Goal: Transaction & Acquisition: Subscribe to service/newsletter

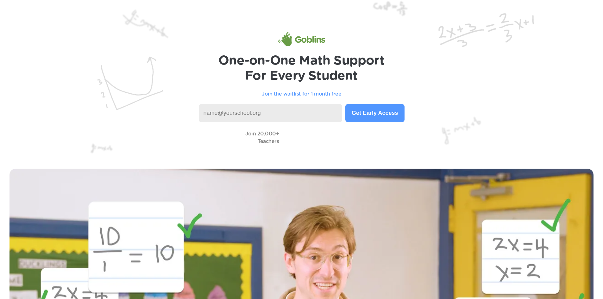
click at [277, 115] on input at bounding box center [271, 113] width 144 height 18
type input "[GEOGRAPHIC_DATA]"
click at [380, 122] on button "Get Early Access" at bounding box center [375, 113] width 59 height 18
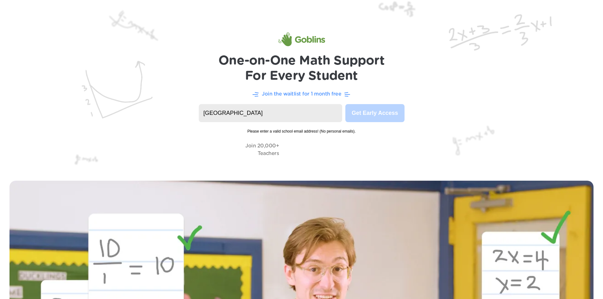
click at [266, 118] on input "northern middle school" at bounding box center [271, 113] width 144 height 18
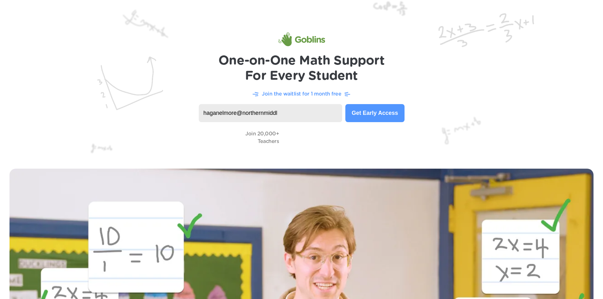
type input "haganelmore@northernmiddle"
click at [266, 118] on input "haganelmore@northernmiddle" at bounding box center [271, 113] width 144 height 18
drag, startPoint x: 266, startPoint y: 118, endPoint x: 249, endPoint y: 115, distance: 16.8
click at [252, 120] on input "haganelmore@northernmiddle" at bounding box center [271, 113] width 144 height 18
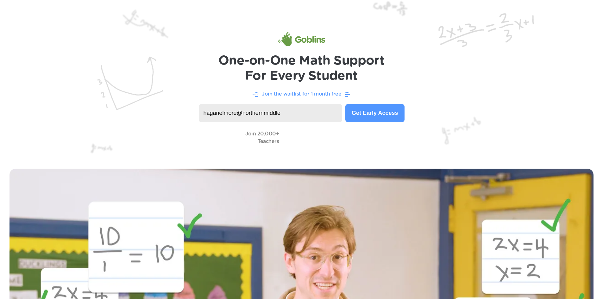
click at [249, 114] on input "haganelmore@northernmiddle" at bounding box center [271, 113] width 144 height 18
paste input "haganelmore@northernmiddle"
type input "haganelmore@northernmiddle.org"
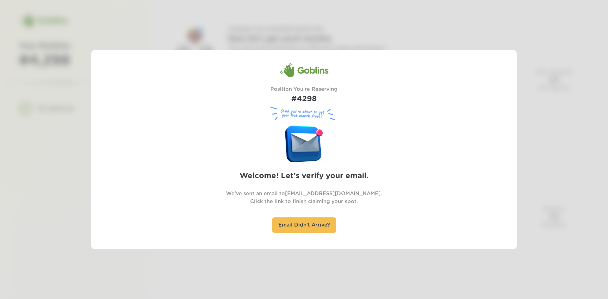
click at [285, 261] on div at bounding box center [304, 149] width 608 height 299
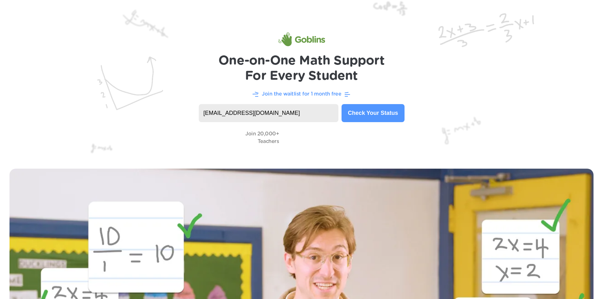
drag, startPoint x: 293, startPoint y: 114, endPoint x: 59, endPoint y: 78, distance: 236.9
click at [59, 78] on header "One-on-One Math Support For Every Student Join the waitlist for 1 month free ha…" at bounding box center [301, 79] width 603 height 159
type input "hagan.elmore@pulaski.kyschools.us"
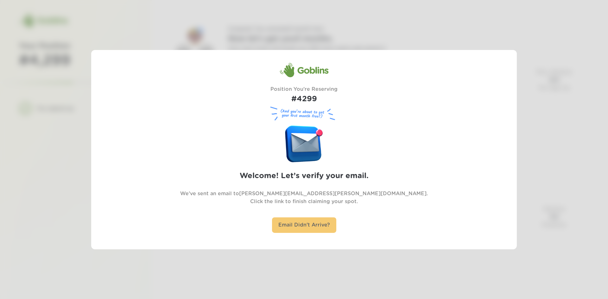
click at [287, 225] on div "Email Didn't Arrive?" at bounding box center [304, 226] width 64 height 16
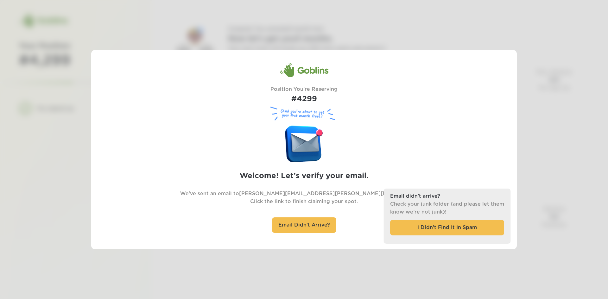
click at [366, 244] on div "Goblins Position You're Reserving #4299 (And you’re about to get your first mon…" at bounding box center [304, 150] width 426 height 200
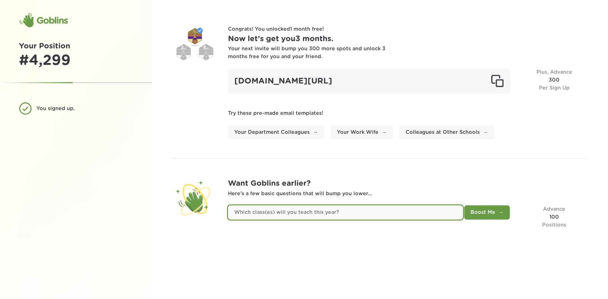
click at [356, 208] on input "text" at bounding box center [345, 213] width 235 height 14
type input "Mathematics"
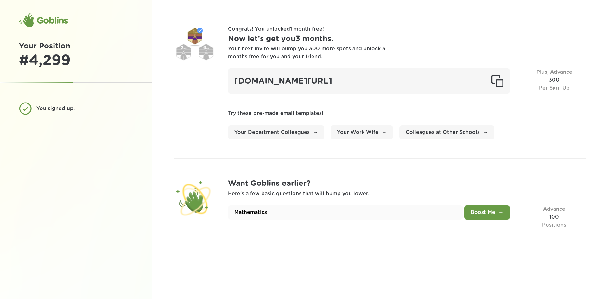
click at [375, 237] on div "Congrats! You unlocked 1 month free ! Now let’s get you 3 months . Your next in…" at bounding box center [380, 149] width 456 height 299
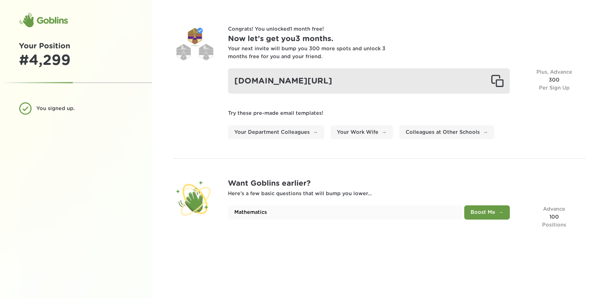
click at [302, 86] on div "goblinsapp.com/?r=recOz6eHahPfMQ3Al" at bounding box center [369, 80] width 282 height 25
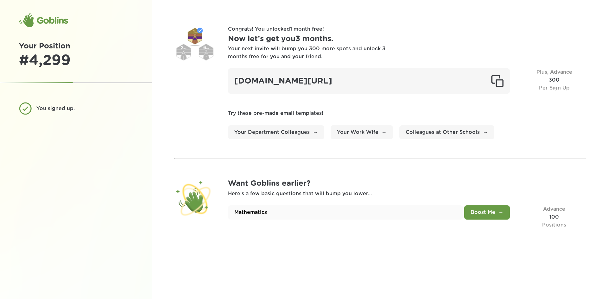
click at [496, 216] on button "Boost Me" at bounding box center [487, 213] width 46 height 14
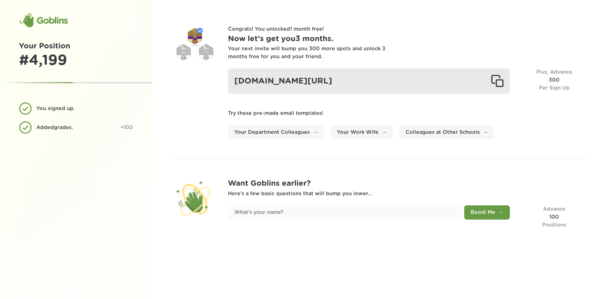
click at [345, 86] on div "goblinsapp.com/?r=recOz6eHahPfMQ3Al" at bounding box center [369, 80] width 282 height 25
click at [345, 81] on div "goblinsapp.com/?r=recOz6eHahPfMQ3Al" at bounding box center [369, 80] width 282 height 25
click at [500, 79] on div at bounding box center [497, 81] width 13 height 13
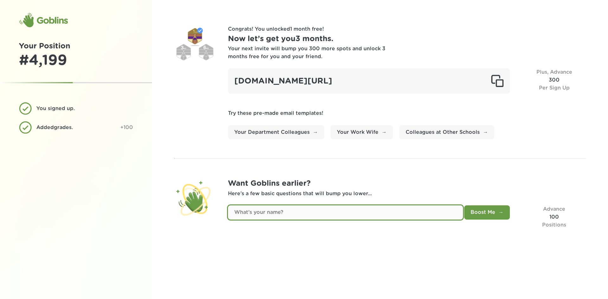
click at [335, 217] on input "text" at bounding box center [345, 213] width 235 height 14
type input "hagan"
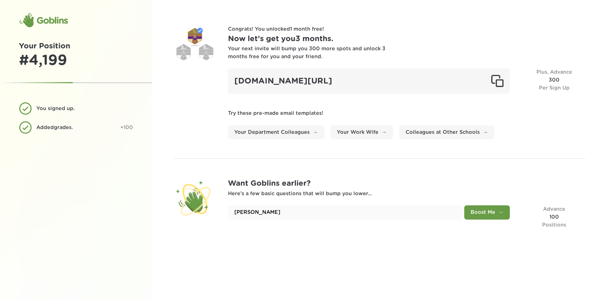
click at [475, 208] on button "Boost Me" at bounding box center [487, 213] width 46 height 14
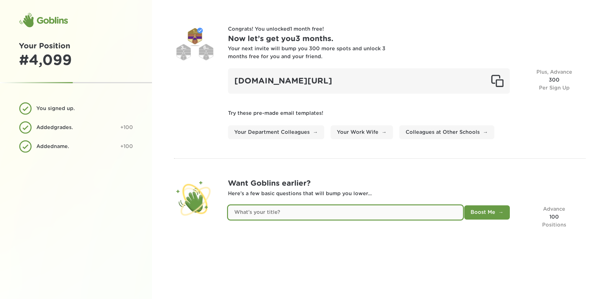
click at [286, 219] on input "text" at bounding box center [345, 213] width 235 height 14
type input "teacher"
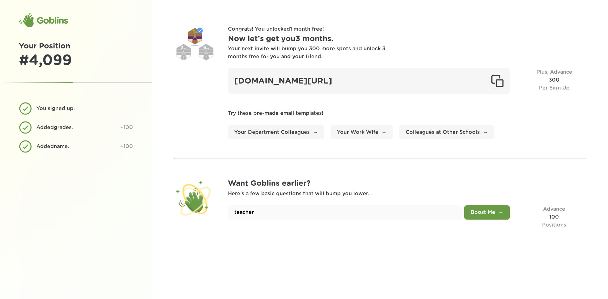
click at [483, 210] on button "Boost Me" at bounding box center [487, 213] width 46 height 14
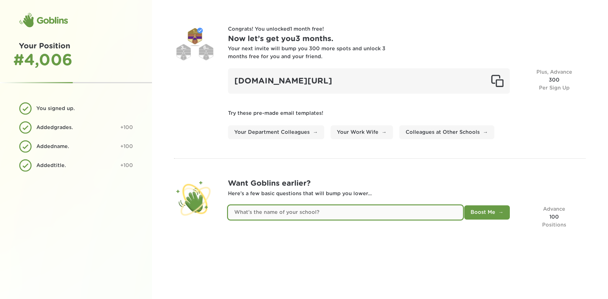
click at [280, 211] on input "text" at bounding box center [345, 213] width 235 height 14
type input "northern middle school"
click at [464, 206] on button "Boost Me" at bounding box center [487, 213] width 46 height 14
click at [267, 212] on input "text" at bounding box center [345, 213] width 235 height 14
type input "125"
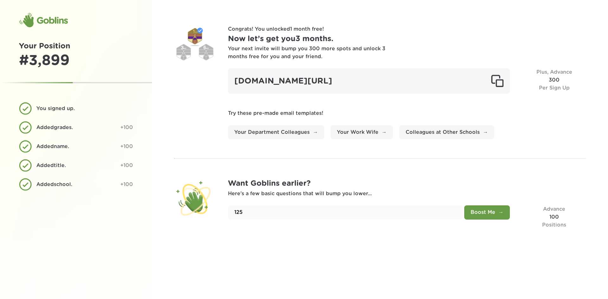
click at [486, 209] on button "Boost Me" at bounding box center [487, 213] width 46 height 14
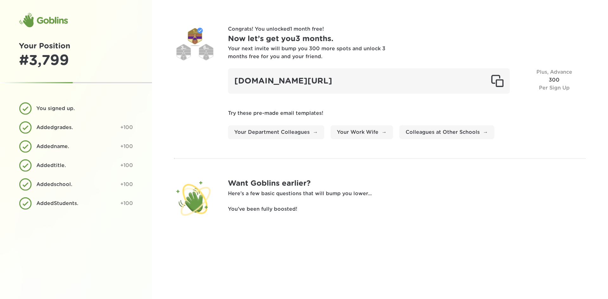
click at [495, 206] on p "You've been fully boosted!" at bounding box center [407, 210] width 358 height 8
click at [546, 81] on div "Plus, Advance 300 Per Sign Up" at bounding box center [554, 80] width 63 height 25
click at [558, 78] on div "Plus, Advance 300 Per Sign Up" at bounding box center [554, 80] width 63 height 25
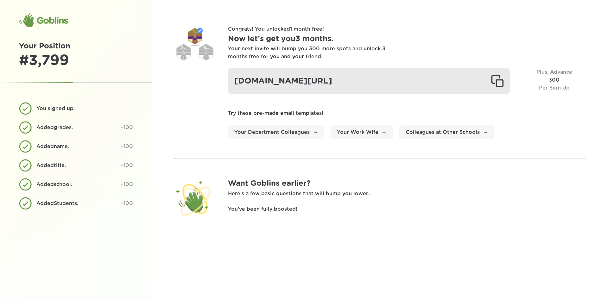
click at [377, 77] on div "goblinsapp.com/?r=recOz6eHahPfMQ3Al" at bounding box center [369, 80] width 282 height 25
click at [276, 84] on div "goblinsapp.com/?r=recOz6eHahPfMQ3Al" at bounding box center [369, 80] width 282 height 25
copy div "goblinsapp.com/?r=recOz6eHahPfMQ3Al"
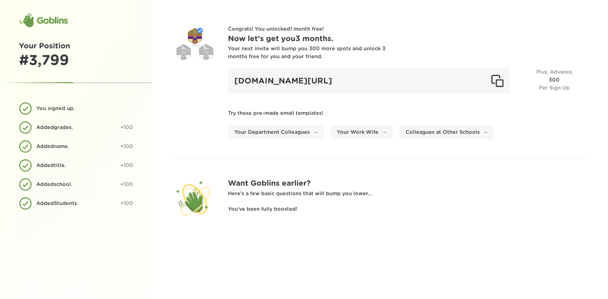
click at [369, 207] on p "You've been fully boosted!" at bounding box center [407, 210] width 358 height 8
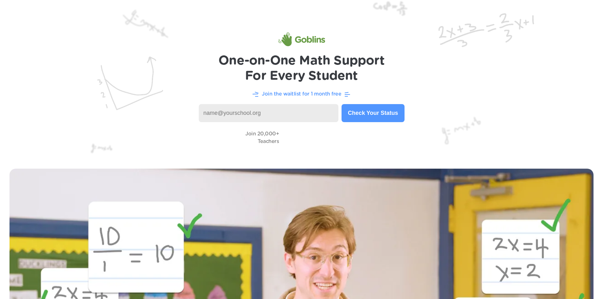
click at [310, 96] on p "Join the waitlist for 1 month free" at bounding box center [302, 94] width 80 height 8
